Goal: Information Seeking & Learning: Learn about a topic

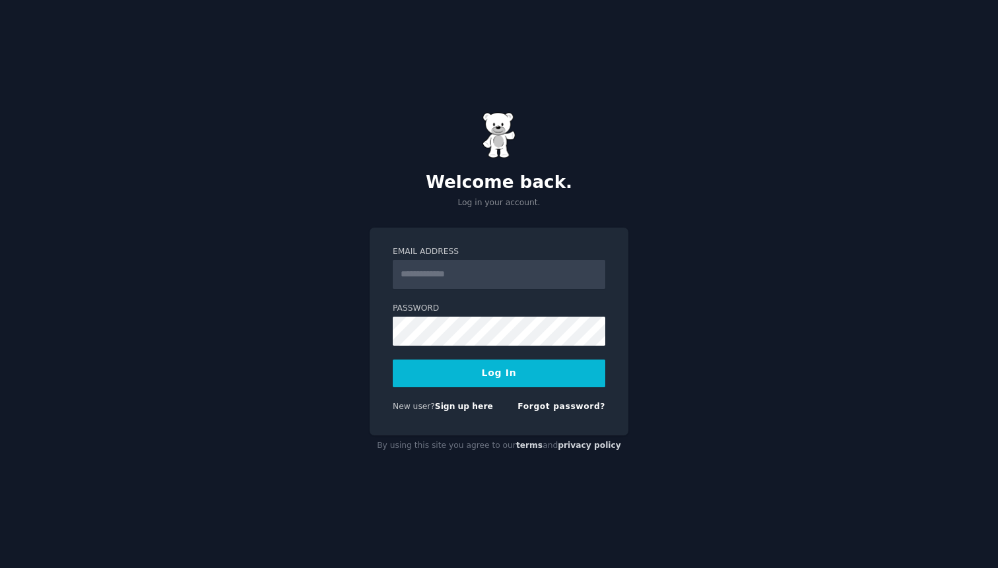
type input "**********"
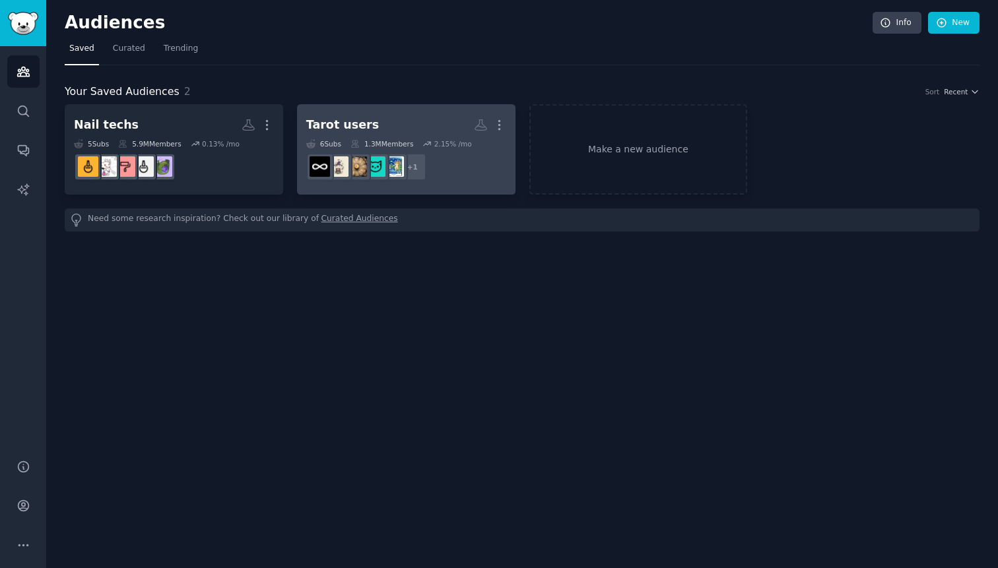
click at [357, 120] on div "Tarot users" at bounding box center [342, 125] width 73 height 17
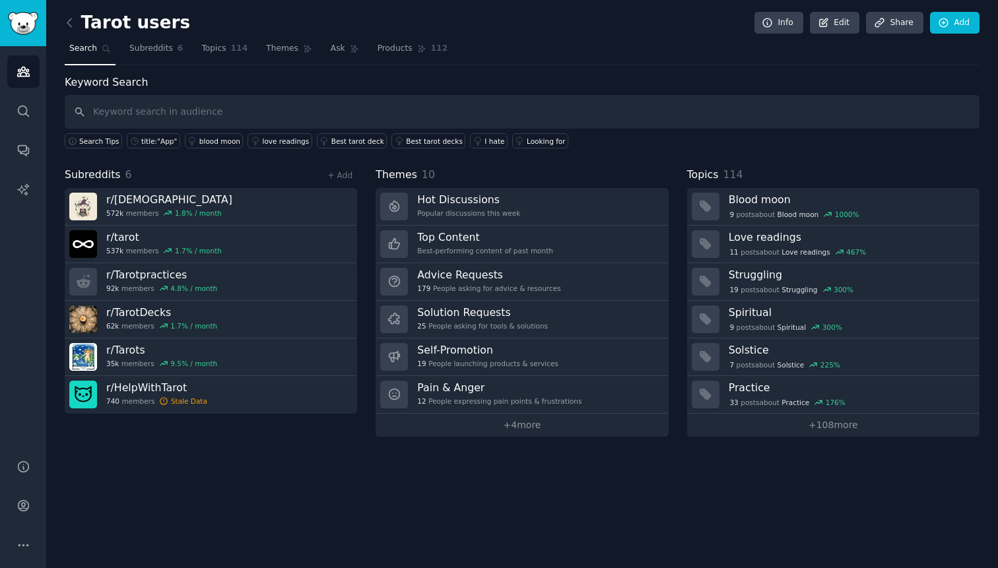
click at [178, 116] on input "text" at bounding box center [522, 112] width 915 height 34
type input "app"
click at [156, 146] on link "title:"App"" at bounding box center [153, 140] width 53 height 15
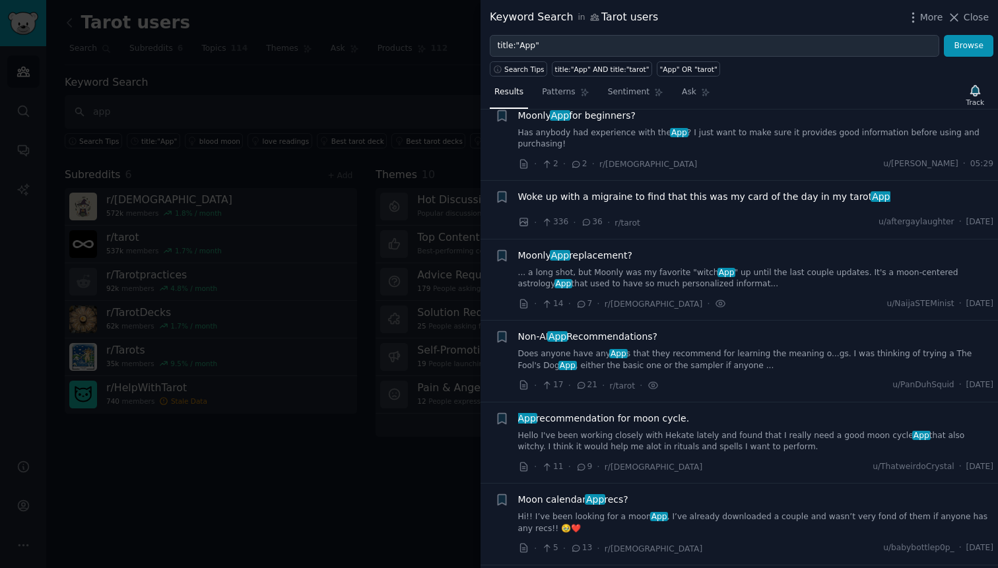
scroll to position [53, 0]
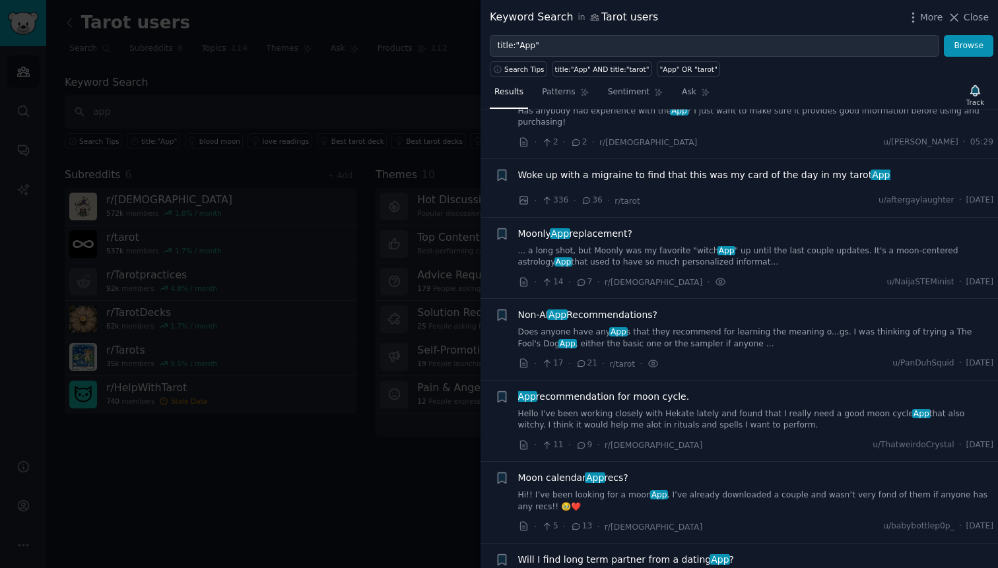
click at [688, 339] on link "Does anyone have any App s that they recommend for learning the meaning o...gs.…" at bounding box center [756, 338] width 476 height 23
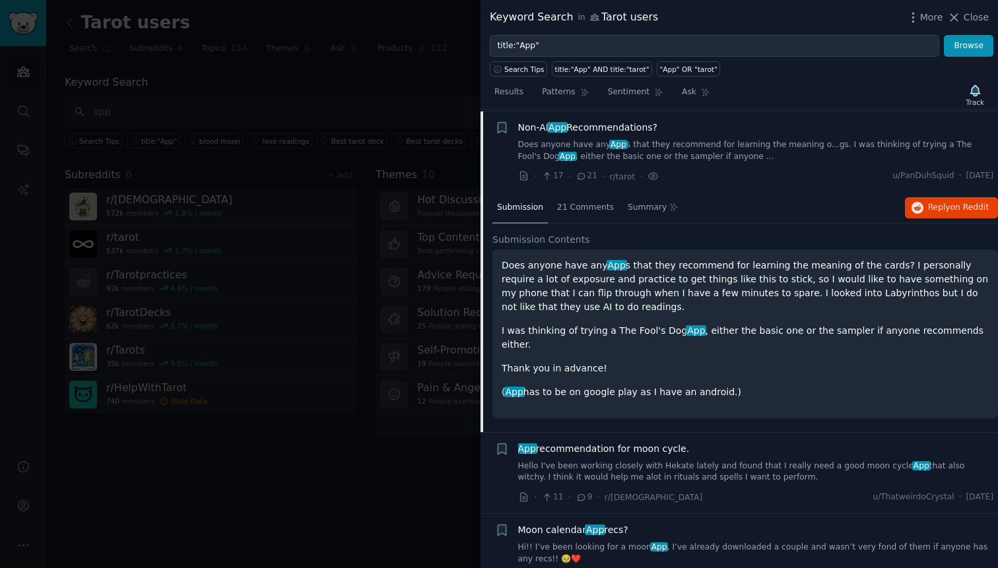
scroll to position [242, 0]
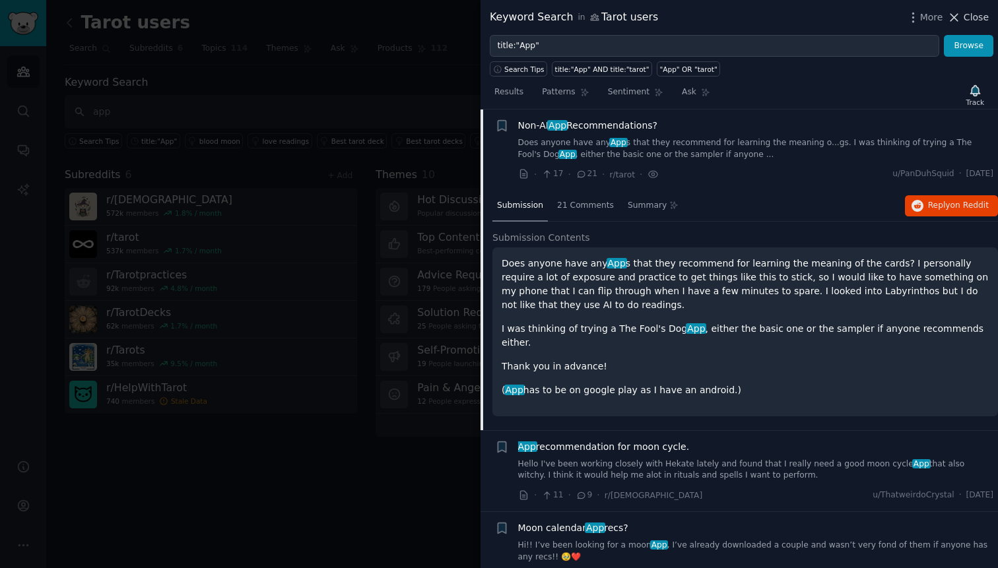
click at [964, 11] on button "Close" at bounding box center [968, 18] width 42 height 14
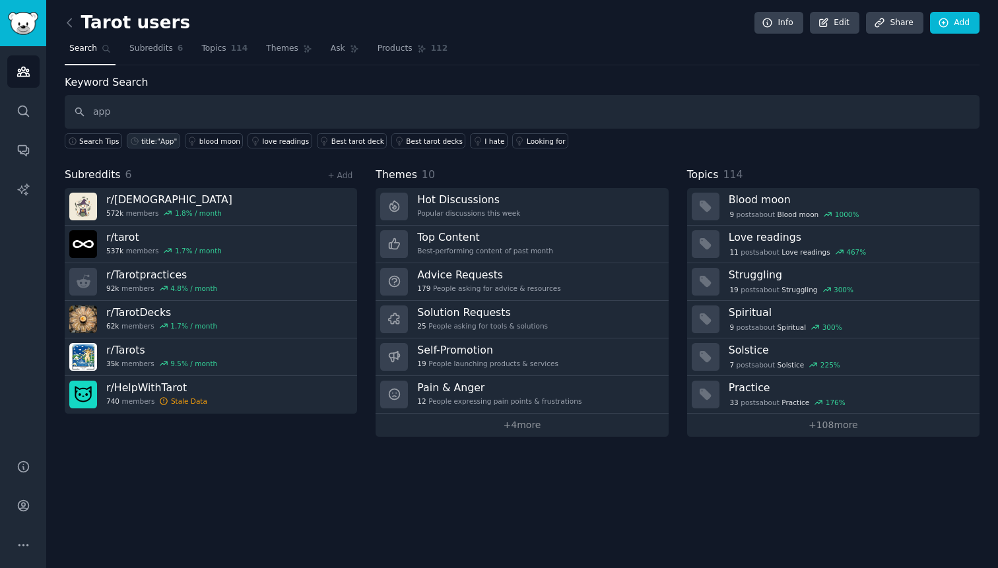
click at [158, 142] on div "title:"App"" at bounding box center [159, 141] width 36 height 9
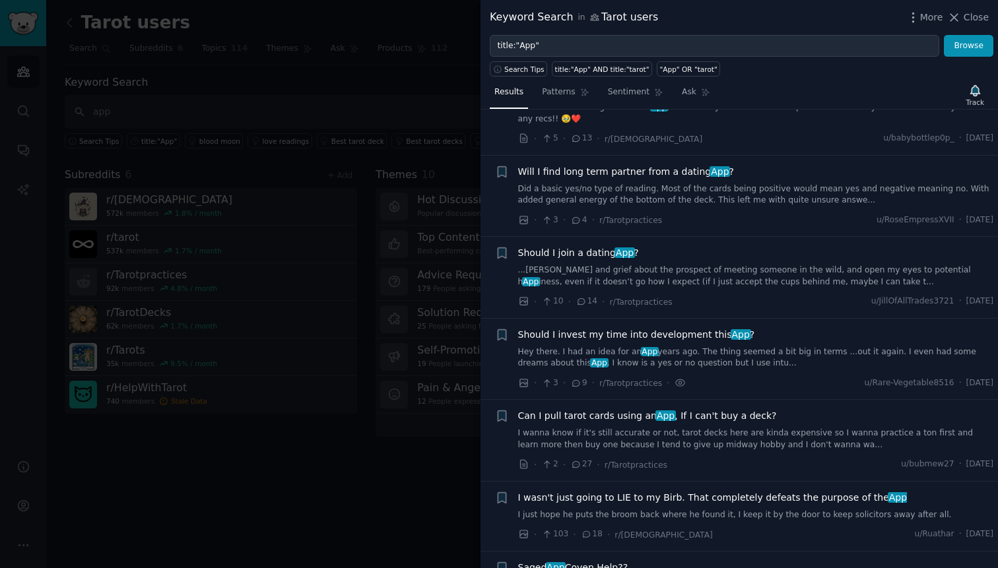
scroll to position [450, 0]
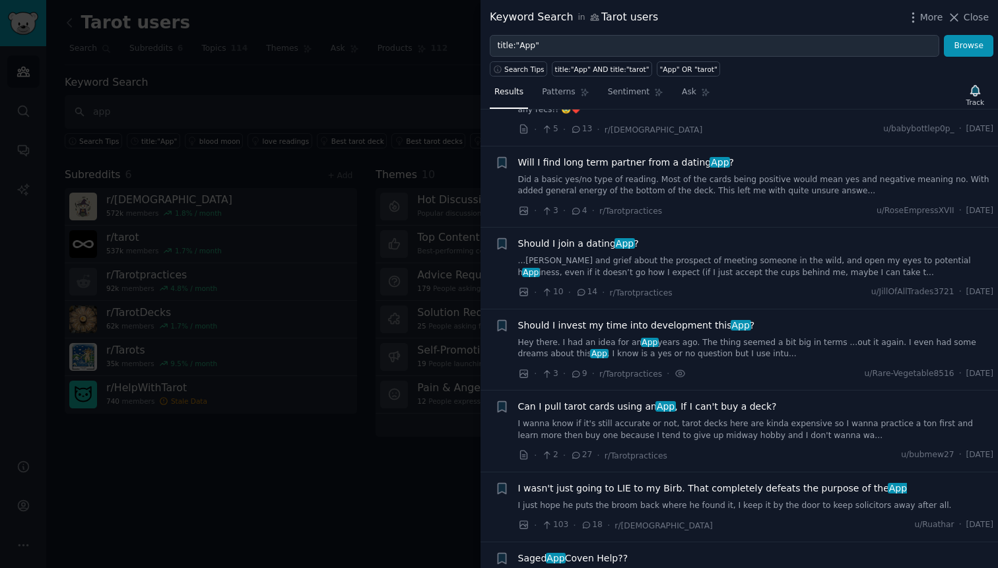
click at [699, 340] on link "Hey there. I had an idea for an App years ago. The thing seemed a bit big in te…" at bounding box center [756, 348] width 476 height 23
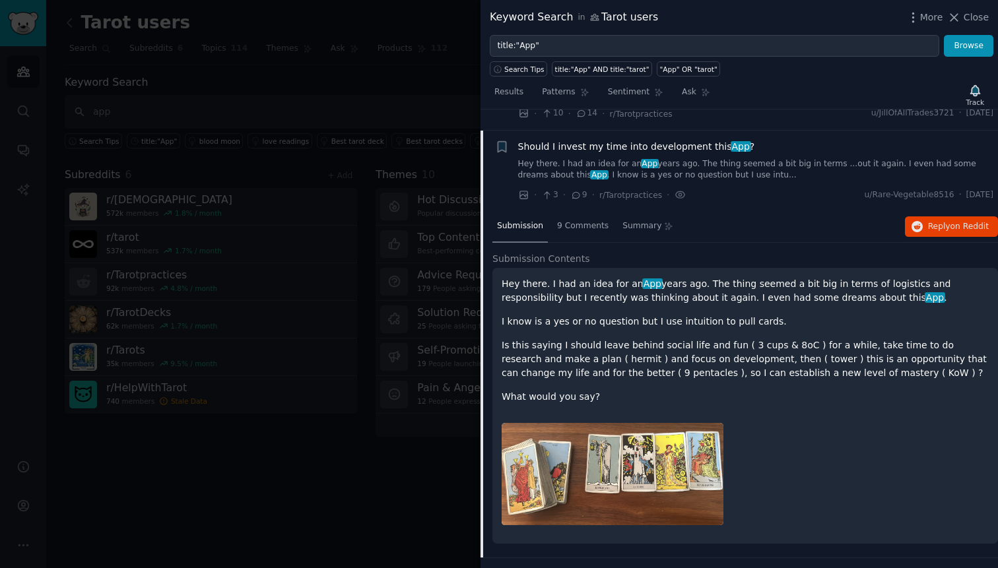
scroll to position [650, 0]
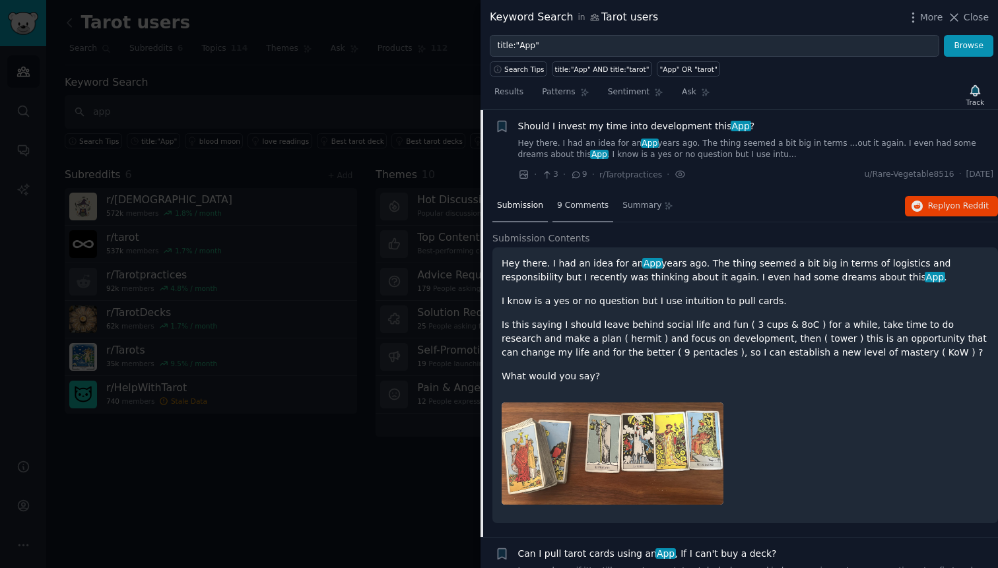
click at [601, 209] on span "9 Comments" at bounding box center [582, 206] width 51 height 12
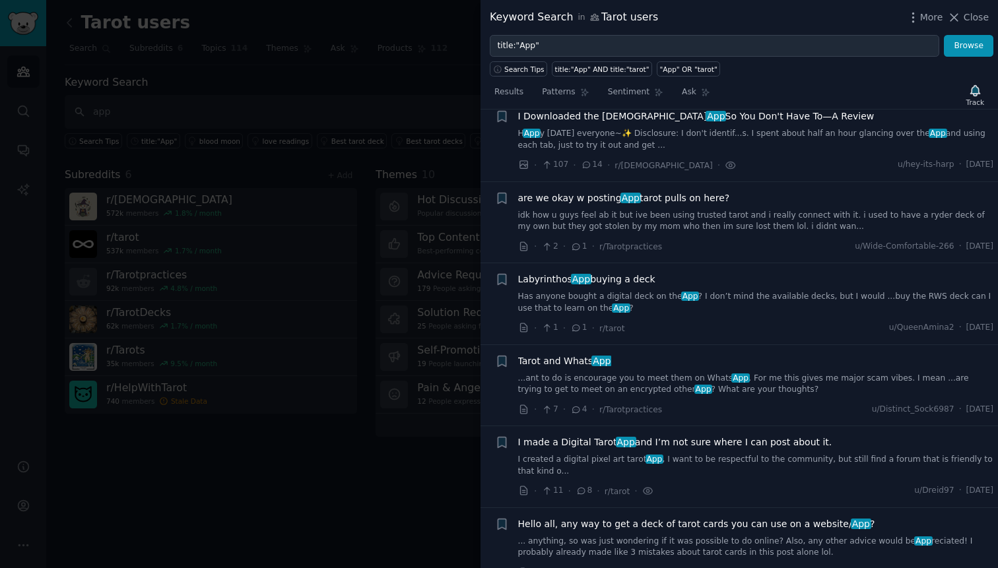
scroll to position [1569, 0]
click at [704, 463] on link "I created a digital pixel art tarot App , I want to be respectful to the commun…" at bounding box center [756, 464] width 476 height 23
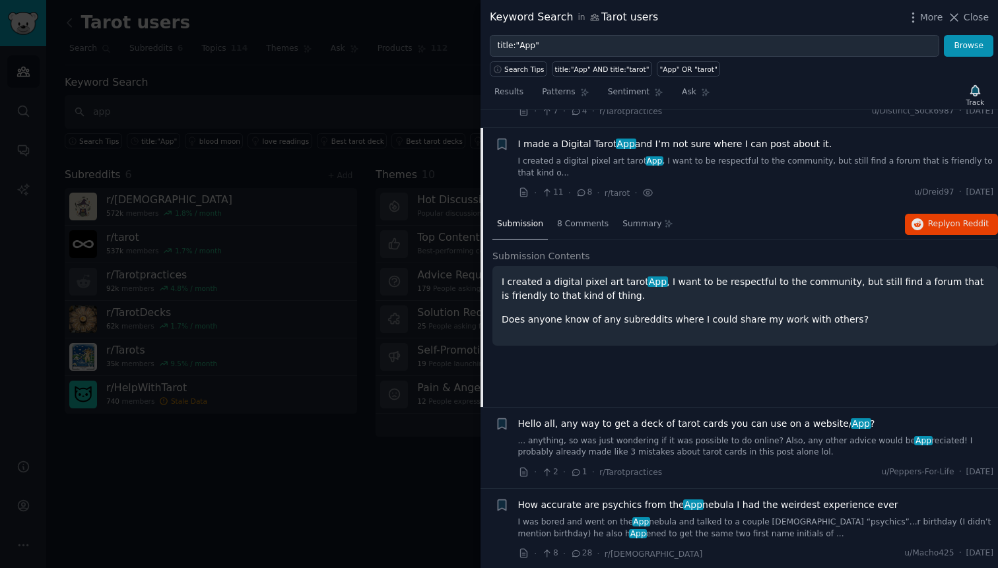
scroll to position [1584, 0]
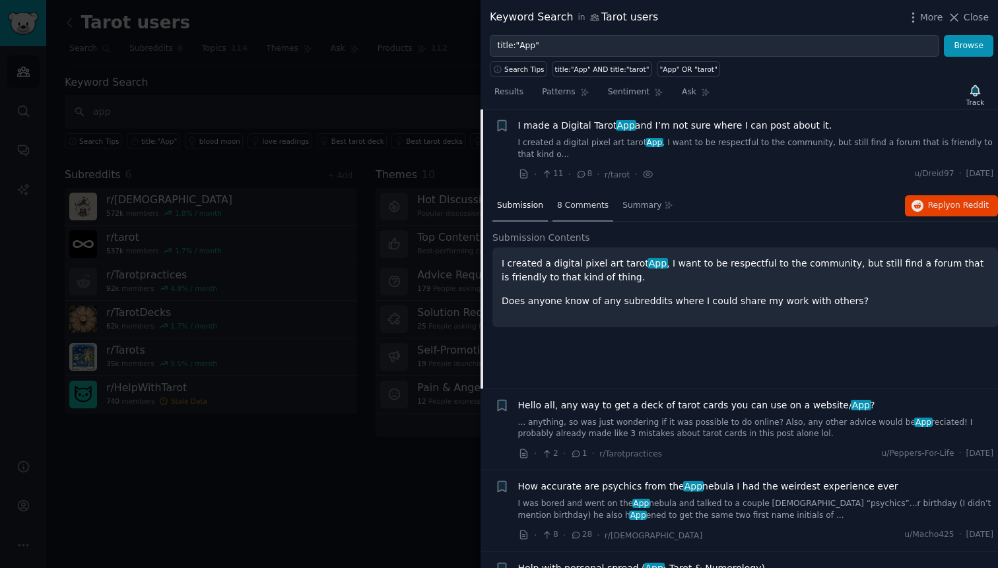
click at [591, 207] on span "8 Comments" at bounding box center [582, 206] width 51 height 12
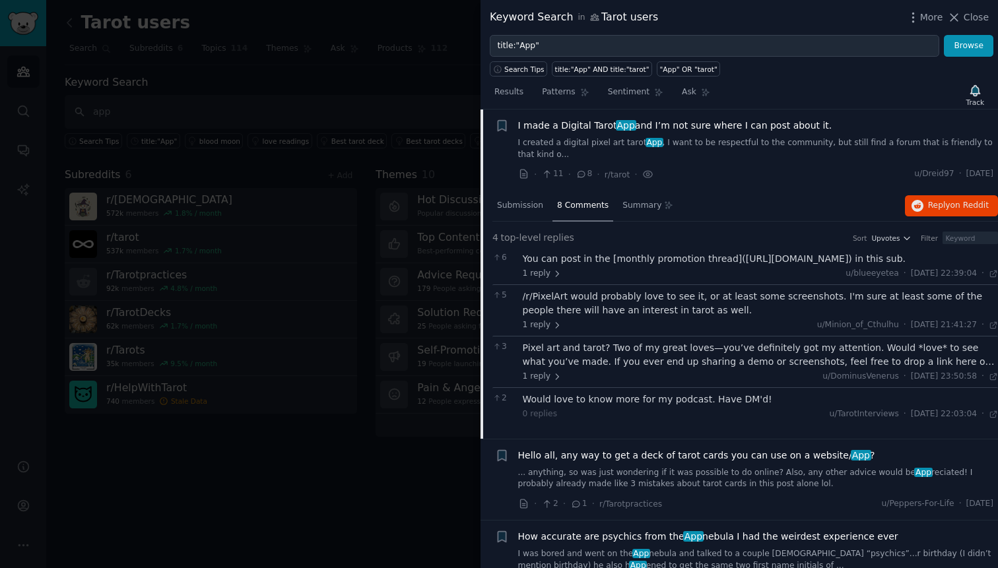
click at [766, 259] on div "You can post in the [monthly promotion thread](https://www.reddit.com/r/tarot/s…" at bounding box center [761, 259] width 476 height 14
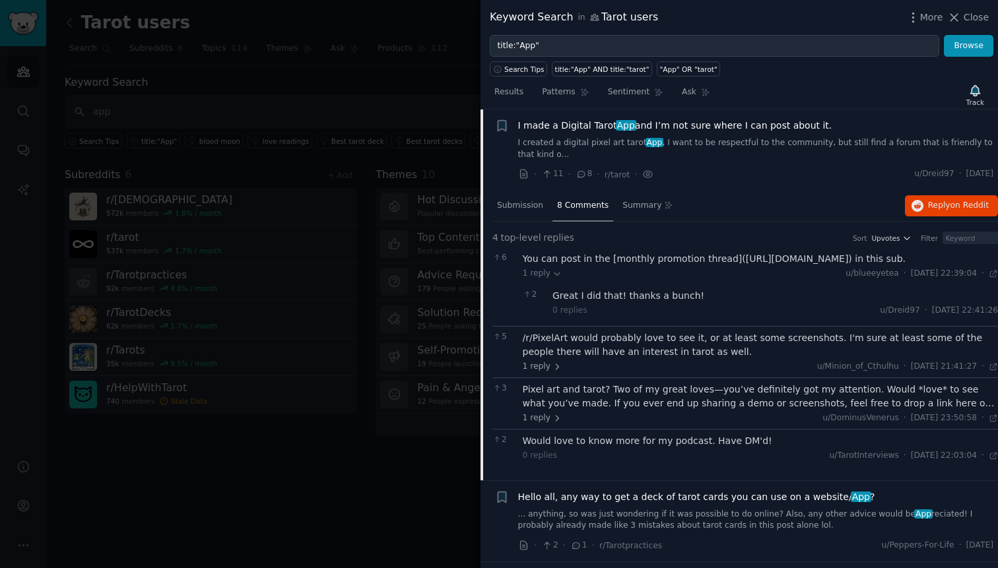
drag, startPoint x: 727, startPoint y: 258, endPoint x: 918, endPoint y: 262, distance: 190.8
click at [918, 262] on div "You can post in the [monthly promotion thread](https://www.reddit.com/r/tarot/s…" at bounding box center [761, 259] width 476 height 14
click at [382, 444] on div at bounding box center [499, 284] width 998 height 568
